Goal: Task Accomplishment & Management: Manage account settings

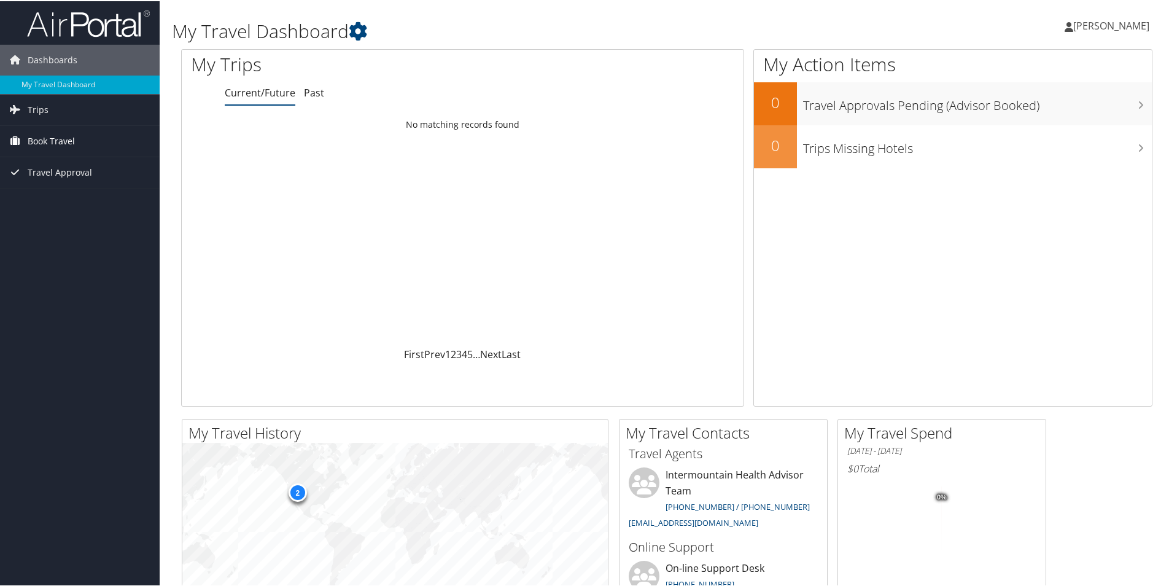
click at [42, 136] on span "Book Travel" at bounding box center [51, 140] width 47 height 31
click at [37, 196] on link "Book/Manage Online Trips" at bounding box center [80, 201] width 160 height 18
click at [1088, 23] on span "[PERSON_NAME]" at bounding box center [1111, 25] width 76 height 14
click at [1034, 201] on link "Sign Out" at bounding box center [1078, 200] width 137 height 21
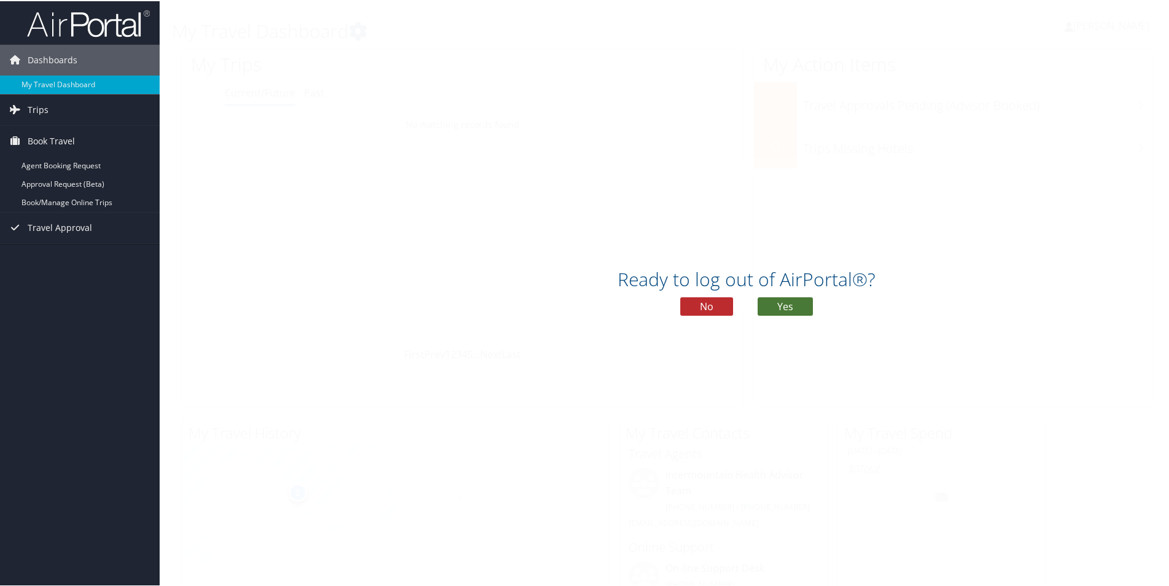
click at [783, 304] on button "Yes" at bounding box center [784, 305] width 55 height 18
